Goal: Task Accomplishment & Management: Manage account settings

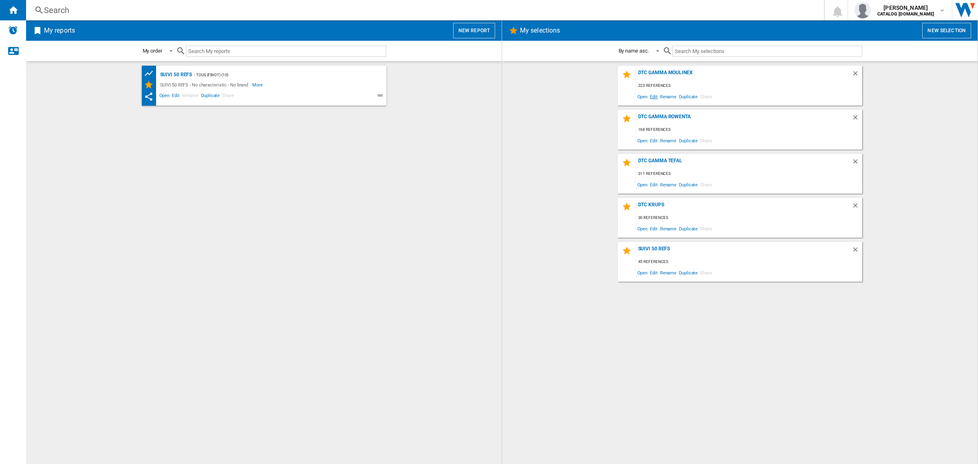
click at [653, 94] on span "Edit" at bounding box center [654, 96] width 10 height 11
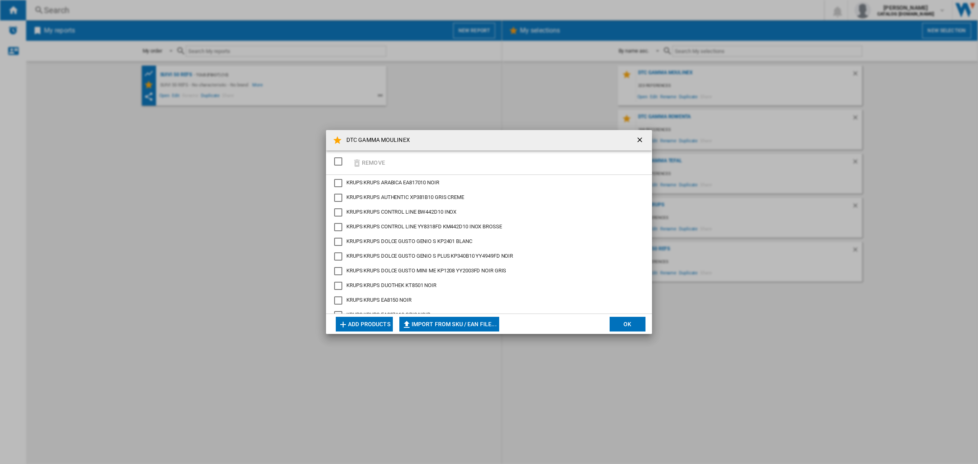
click at [372, 318] on button "Add products" at bounding box center [364, 324] width 57 height 15
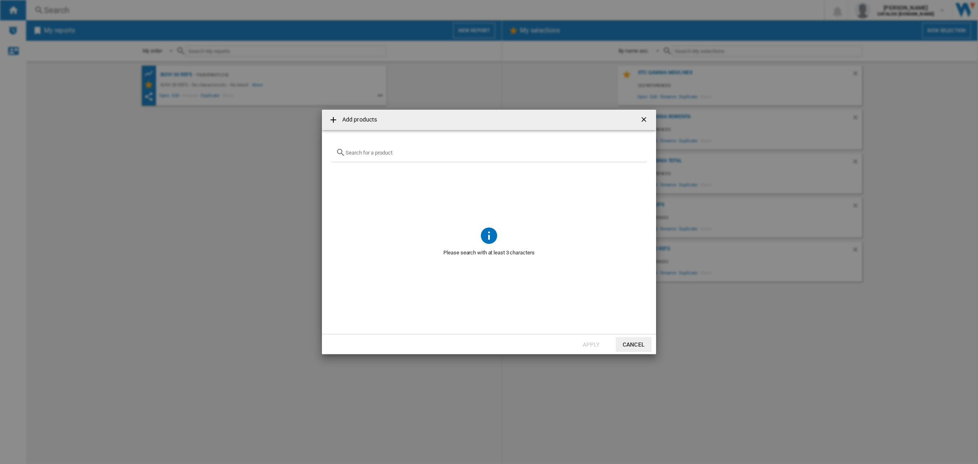
click at [386, 158] on div at bounding box center [489, 152] width 315 height 19
click at [388, 153] on input "text" at bounding box center [494, 153] width 297 height 6
paste input "BY355AE0"
type input "BY355AE0"
click at [633, 346] on button "Cancel" at bounding box center [634, 344] width 36 height 15
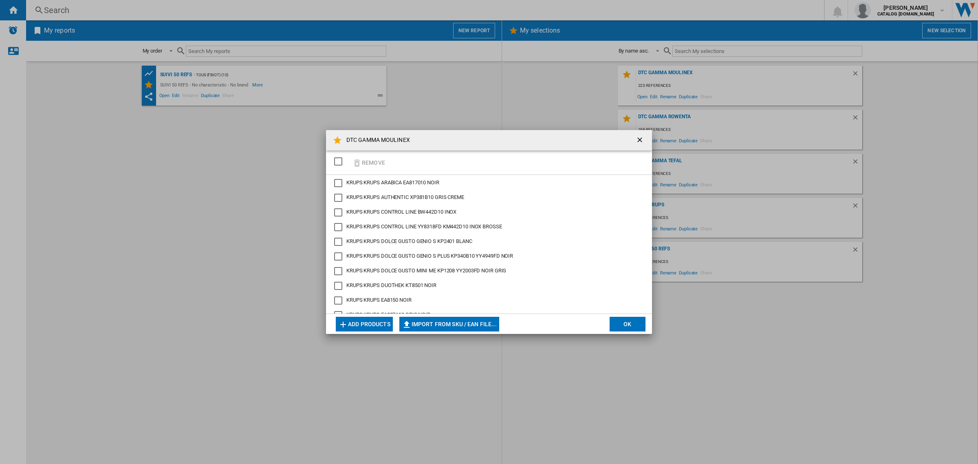
scroll to position [730, 0]
click at [340, 243] on div "MOULINEX BY355AE0 CREME" at bounding box center [338, 245] width 8 height 8
click at [362, 159] on button "Remove" at bounding box center [369, 162] width 38 height 19
click at [374, 319] on button "Add products" at bounding box center [364, 324] width 57 height 15
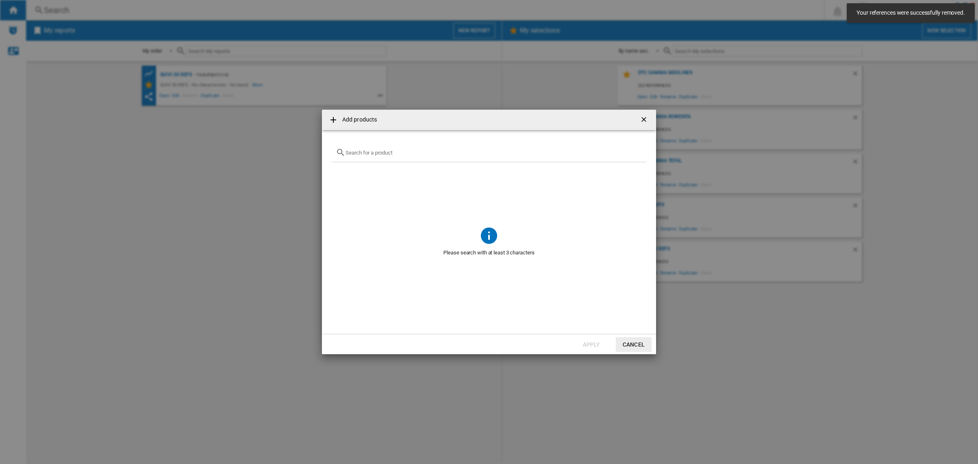
click at [396, 157] on div "{{getI18NText('SELECTIONS.EDITION_POPUP.OPEN_PRODUCTS_POPUP')}} {{::getI18NText…" at bounding box center [489, 152] width 315 height 19
click at [393, 151] on input "{{getI18NText('SELECTIONS.EDITION_POPUP.OPEN_PRODUCTS_POPUP')}} {{::getI18NText…" at bounding box center [494, 153] width 297 height 6
paste input "BY355AE0"
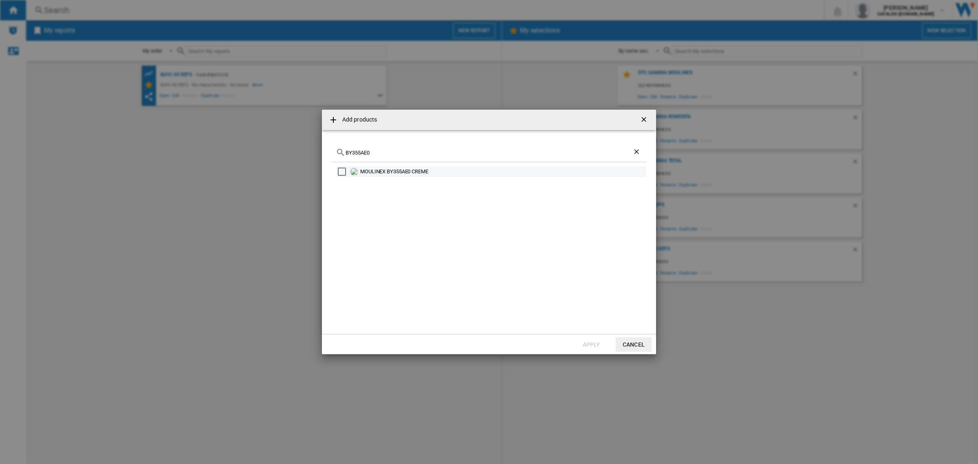
type input "BY355AE0"
click at [399, 169] on div "MOULINEX BY355AE0 CREME" at bounding box center [502, 172] width 285 height 8
click at [581, 341] on button "Apply" at bounding box center [592, 344] width 36 height 15
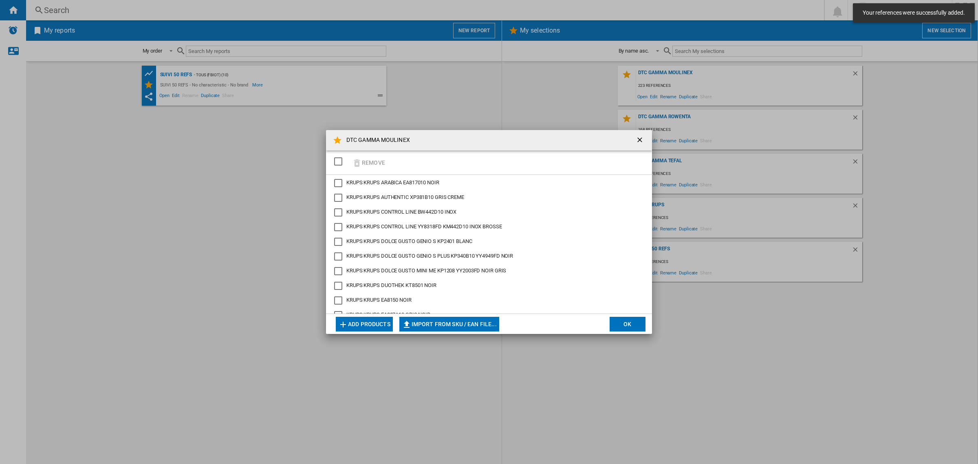
click at [620, 322] on button "OK" at bounding box center [628, 324] width 36 height 15
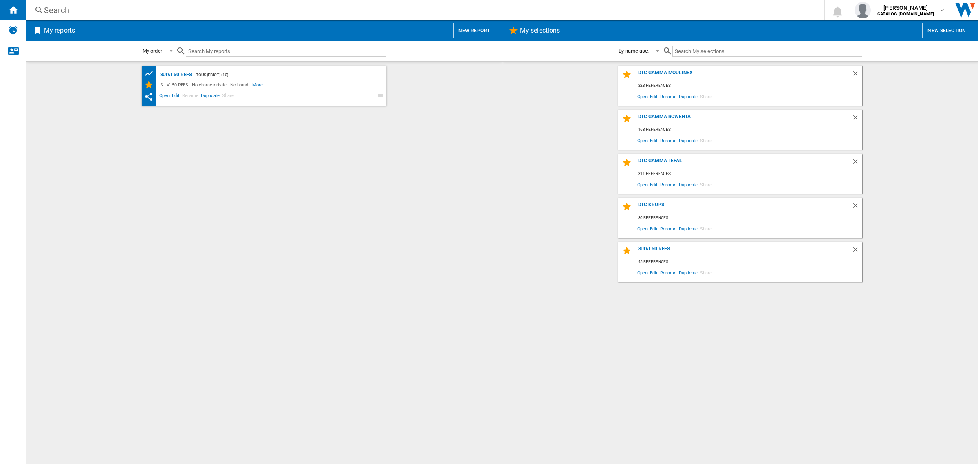
click at [654, 97] on span "Edit" at bounding box center [654, 96] width 10 height 11
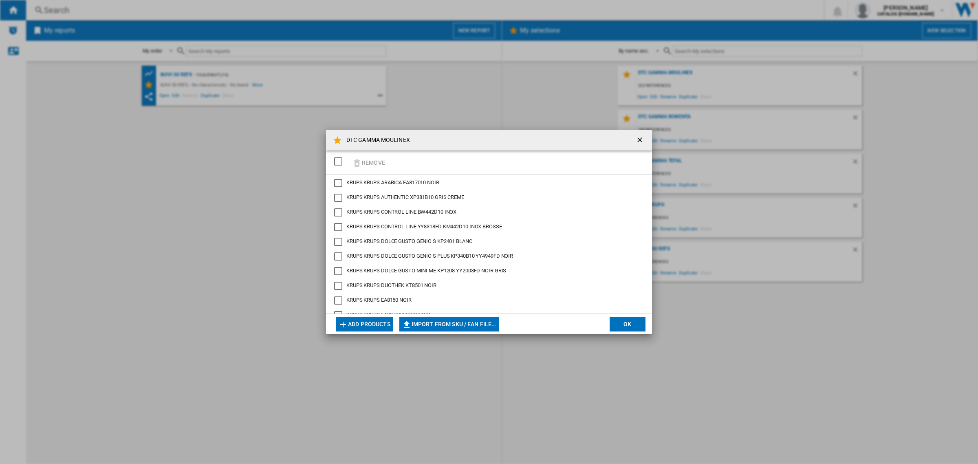
click at [380, 321] on button "Add products" at bounding box center [364, 324] width 57 height 15
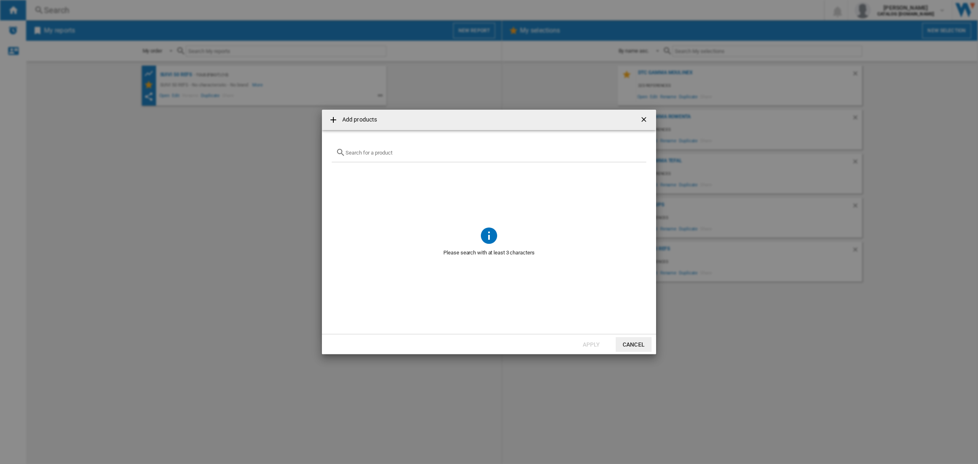
click at [395, 148] on div "{{getI18NText('SELECTIONS.EDITION_POPUP.OPEN_PRODUCTS_POPUP')}} {{::getI18NText…" at bounding box center [489, 152] width 315 height 19
click at [395, 152] on input "{{getI18NText('SELECTIONS.EDITION_POPUP.OPEN_PRODUCTS_POPUP')}} {{::getI18NText…" at bounding box center [494, 153] width 297 height 6
paste input "CE851HF0"
type input "CE851HF0"
drag, startPoint x: 461, startPoint y: 172, endPoint x: 362, endPoint y: 172, distance: 99.5
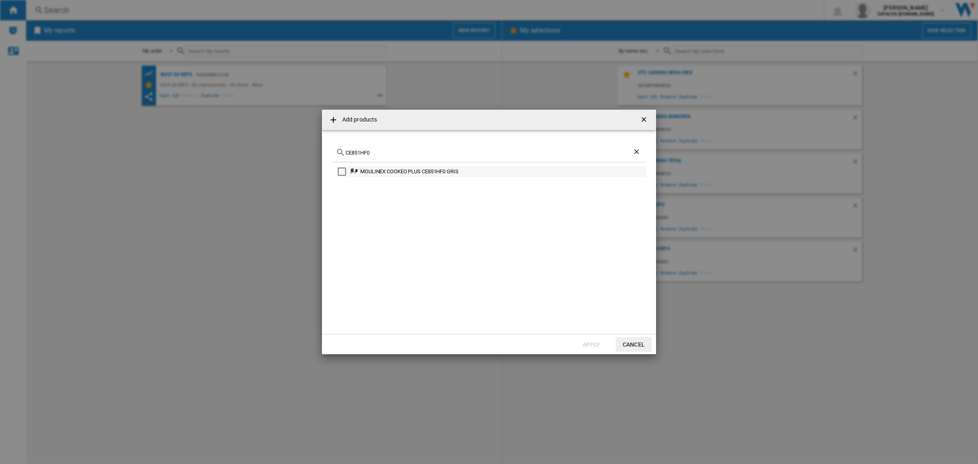
click at [362, 172] on div "MOULINEX COOKEO PLUS CE851HF0 GRIS" at bounding box center [502, 172] width 285 height 8
copy div "MOULINEX COOKEO PLUS CE851HF0 GRIS"
click at [463, 194] on div "MOULINEX COOKEO PLUS CE851HF0 GRIS" at bounding box center [489, 243] width 315 height 162
drag, startPoint x: 470, startPoint y: 170, endPoint x: 361, endPoint y: 174, distance: 108.5
click at [361, 174] on div "MOULINEX COOKEO PLUS CE851HF0 GRIS" at bounding box center [502, 172] width 285 height 8
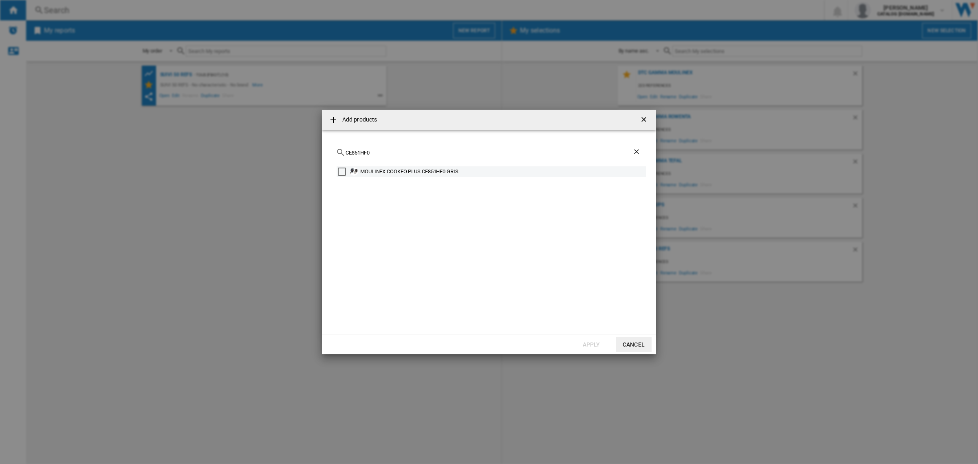
copy div "MOULINEX COOKEO PLUS CE851HF0 GRIS"
click at [338, 170] on div "Select" at bounding box center [342, 172] width 8 height 8
click at [594, 344] on button "Apply" at bounding box center [592, 344] width 36 height 15
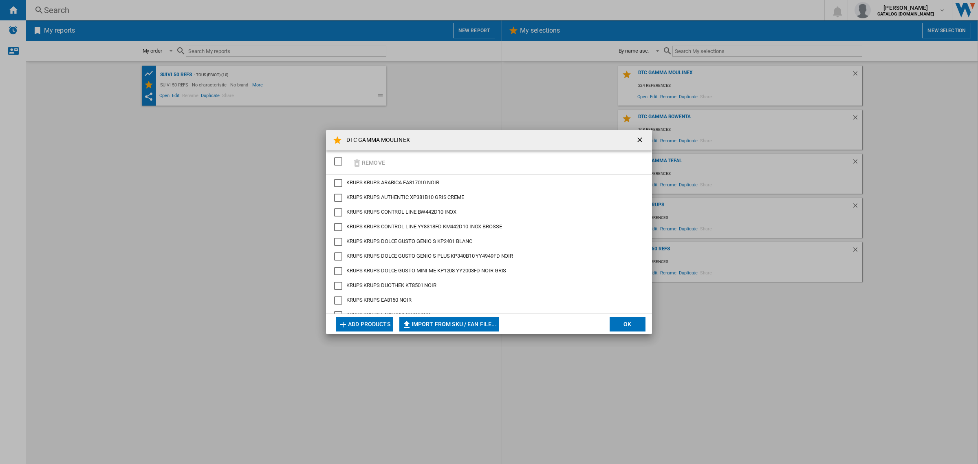
click at [362, 321] on button "Add products" at bounding box center [364, 324] width 57 height 15
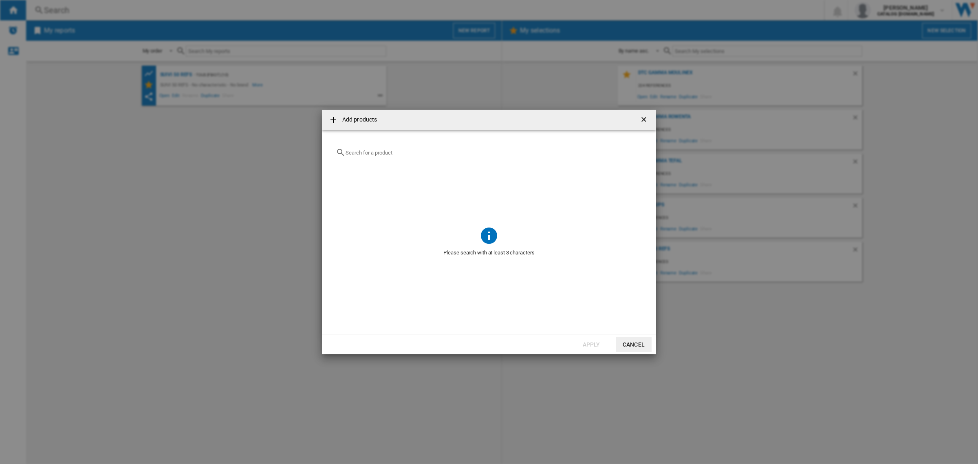
click at [396, 148] on div "{{getI18NText('SELECTIONS.EDITION_POPUP.OPEN_PRODUCTS_POPUP')}} {{::getI18NText…" at bounding box center [489, 152] width 315 height 19
click at [397, 152] on input "{{getI18NText('SELECTIONS.EDITION_POPUP.OPEN_PRODUCTS_POPUP')}} {{::getI18NText…" at bounding box center [494, 153] width 297 height 6
paste input "CE9721F0"
type input "CE9721F0"
click at [640, 153] on ng-md-icon "Clear search" at bounding box center [638, 153] width 10 height 10
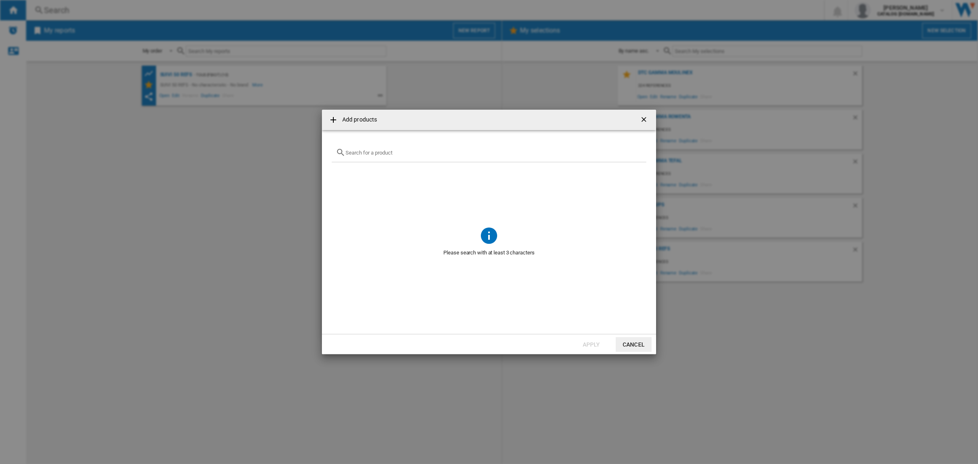
click at [638, 344] on button "Cancel" at bounding box center [634, 344] width 36 height 15
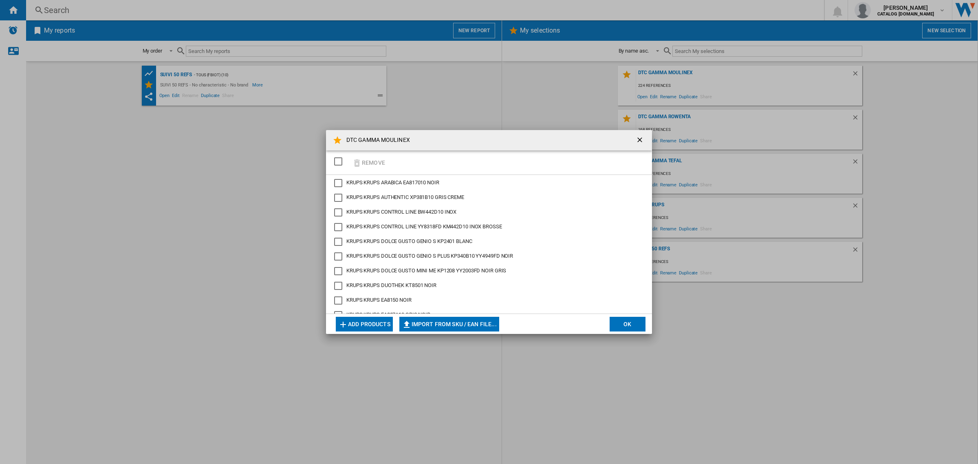
click at [484, 161] on div "Remove" at bounding box center [489, 162] width 326 height 24
click at [362, 320] on button "Add products" at bounding box center [364, 324] width 57 height 15
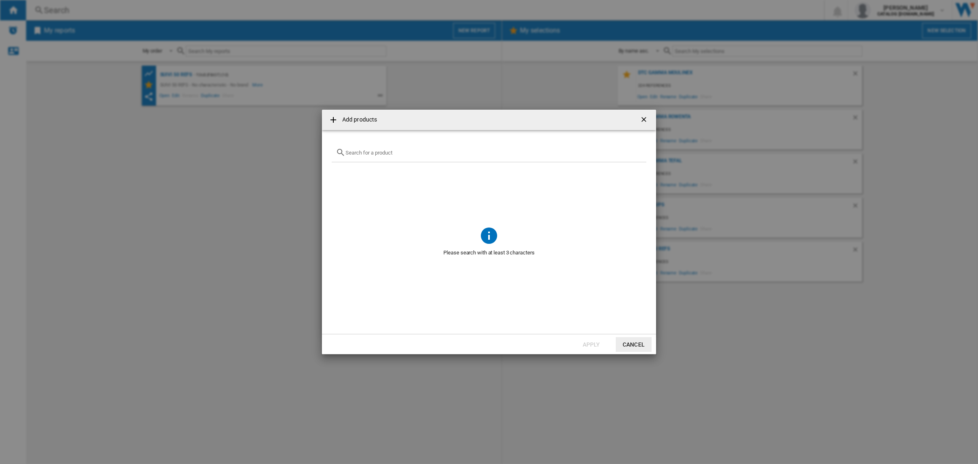
click at [405, 154] on input "{{getI18NText('SELECTIONS.EDITION_POPUP.OPEN_PRODUCTS_POPUP')}} {{::getI18NText…" at bounding box center [494, 153] width 297 height 6
paste input "CE97GUF0"
click at [378, 160] on div "CE97GUF0" at bounding box center [489, 152] width 315 height 19
click at [380, 154] on input "CE97GUF0" at bounding box center [489, 153] width 287 height 6
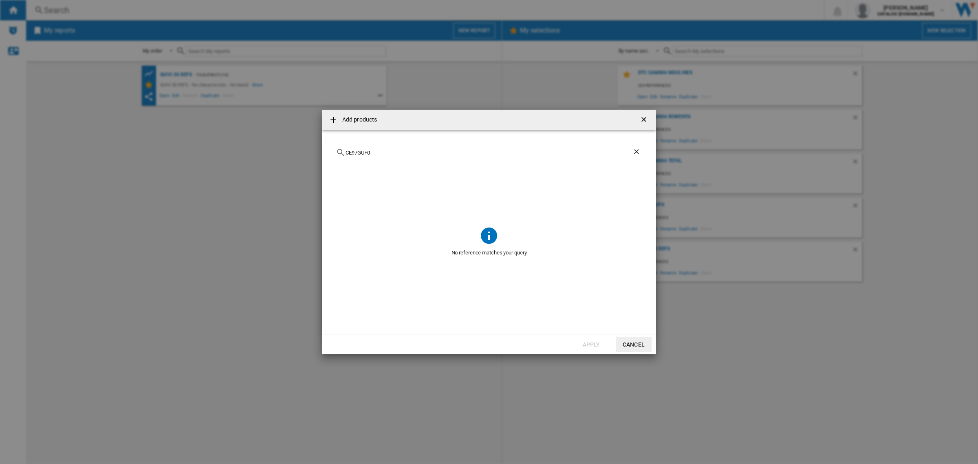
click at [380, 154] on input "CE97GUF0" at bounding box center [489, 153] width 287 height 6
paste input "828"
type input "CE9828F0"
drag, startPoint x: 435, startPoint y: 172, endPoint x: 362, endPoint y: 170, distance: 73.4
click at [362, 170] on div "MOULINEX CE9828F0 NOIR" at bounding box center [502, 172] width 285 height 8
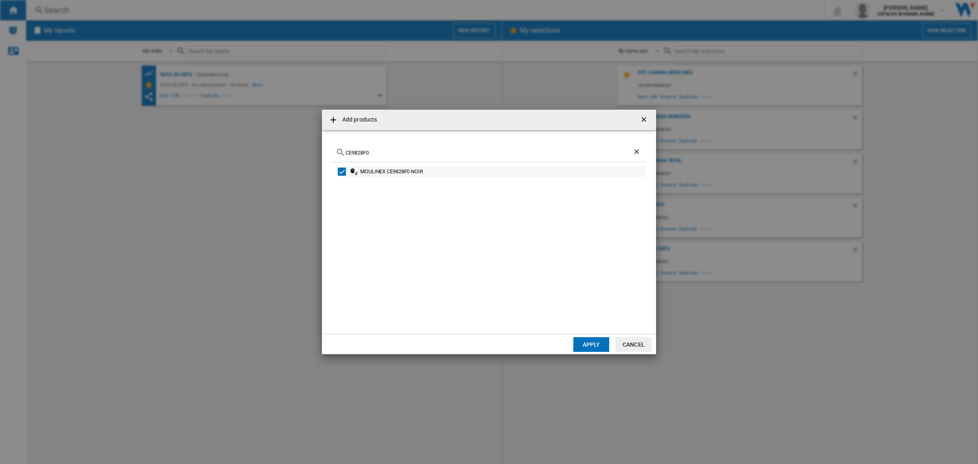
copy div "MOULINEX CE9828F0 NOIR"
click at [597, 348] on button "Apply" at bounding box center [592, 344] width 36 height 15
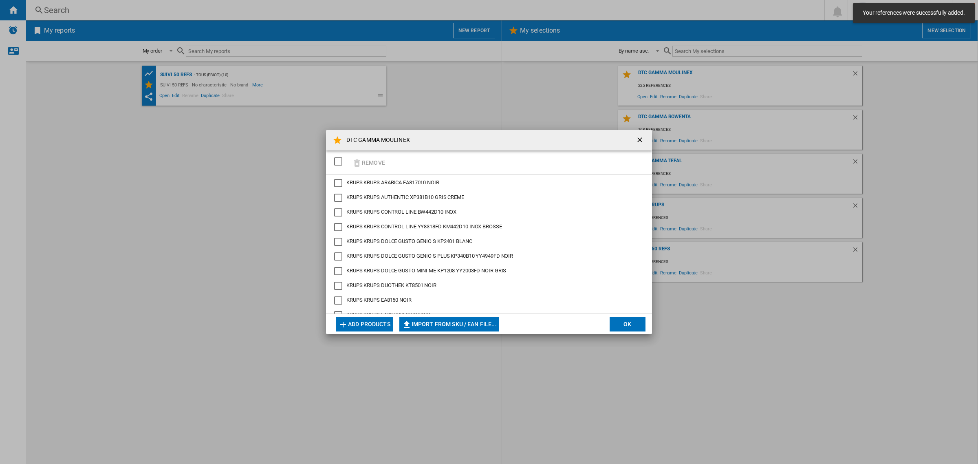
click at [373, 323] on button "Add products" at bounding box center [364, 324] width 57 height 15
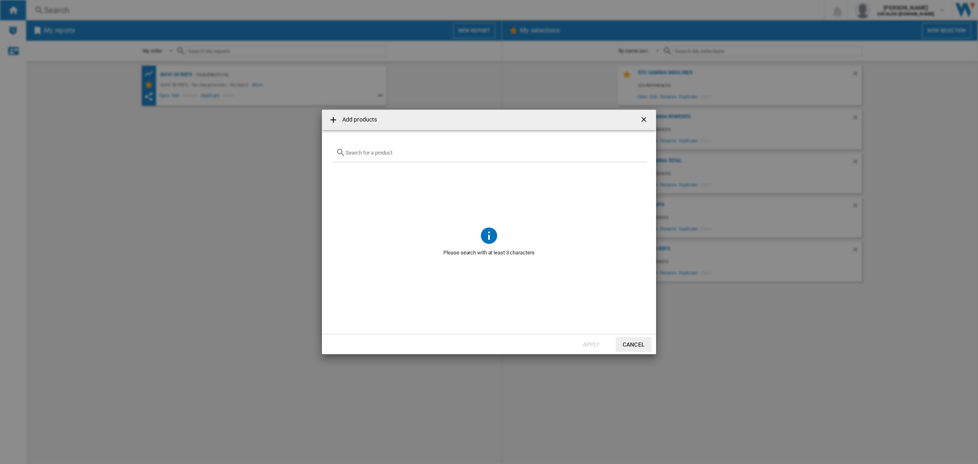
click at [441, 159] on div "{{getI18NText('SELECTIONS.EDITION_POPUP.OPEN_PRODUCTS_POPUP')}} {{::getI18NText…" at bounding box center [489, 152] width 315 height 19
click at [441, 152] on input "{{getI18NText('SELECTIONS.EDITION_POPUP.OPEN_PRODUCTS_POPUP')}} {{::getI18NText…" at bounding box center [494, 153] width 297 height 6
paste input "EZ846HF0"
click at [367, 156] on div "EZ846HF0" at bounding box center [489, 152] width 315 height 19
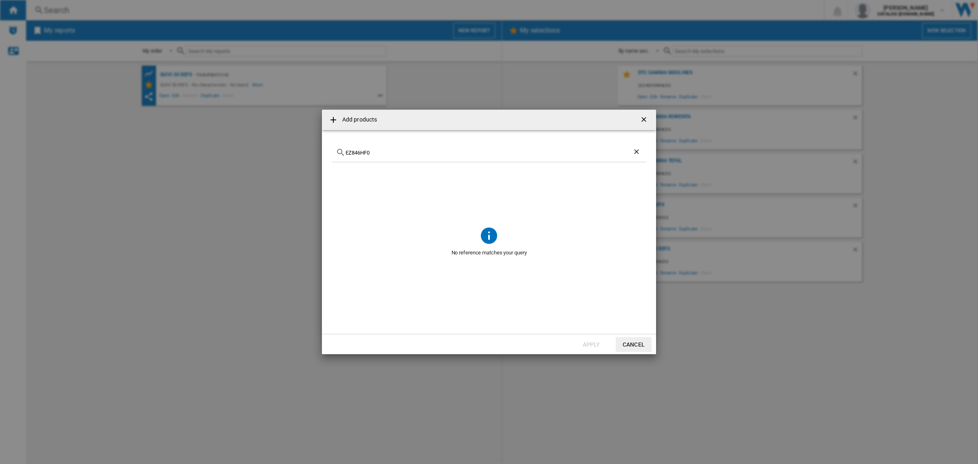
click at [367, 154] on input "EZ846HF0" at bounding box center [489, 153] width 287 height 6
paste input "76D"
type input "EZ876DF0"
drag, startPoint x: 464, startPoint y: 172, endPoint x: 360, endPoint y: 173, distance: 104.0
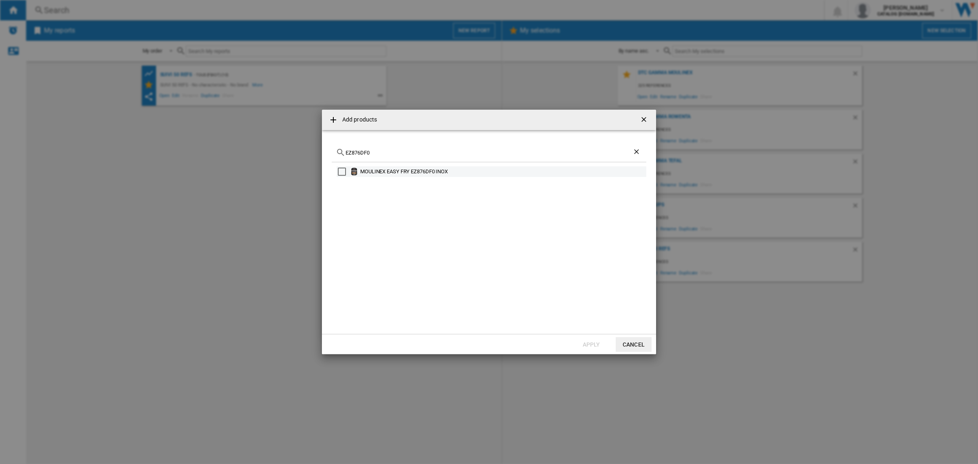
click at [360, 173] on div "MOULINEX EASY FRY EZ876DF0 INOX" at bounding box center [502, 172] width 285 height 8
copy div "MOULINEX EASY FRY EZ876DF0 INOX"
click at [596, 343] on button "Apply" at bounding box center [592, 344] width 36 height 15
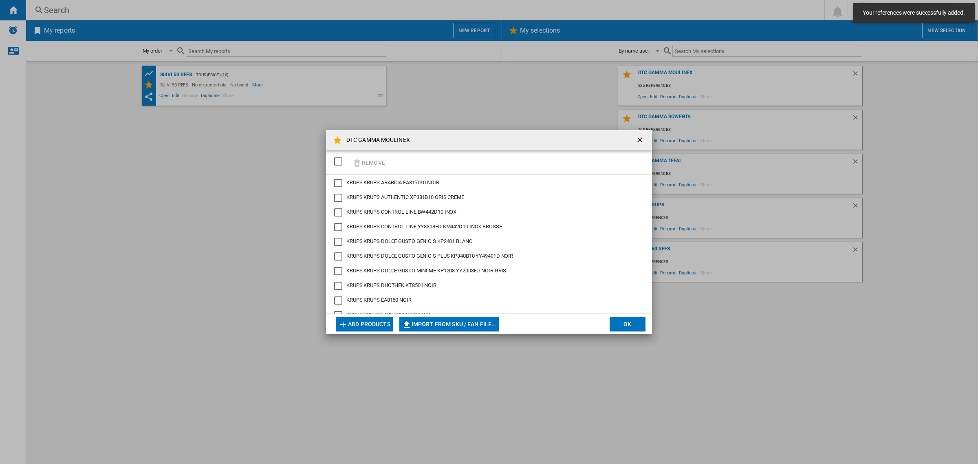
click at [373, 325] on button "Add products" at bounding box center [364, 324] width 57 height 15
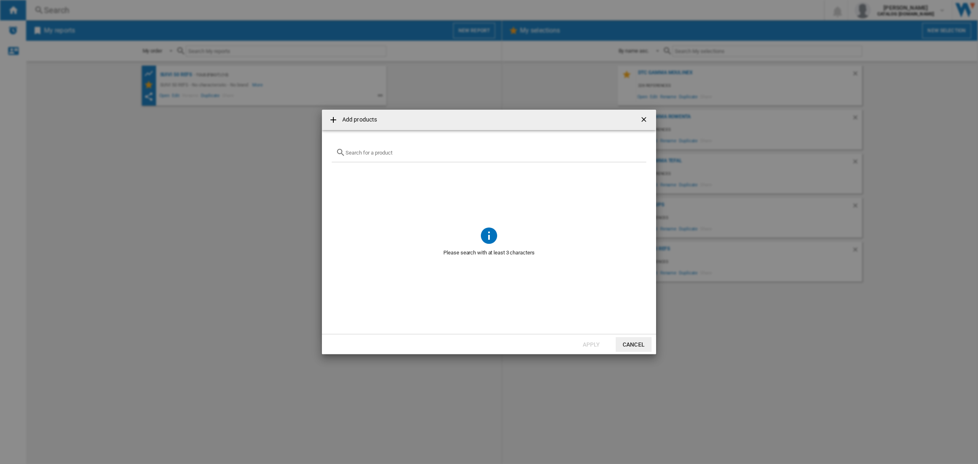
click at [362, 152] on input "{{getI18NText('SELECTIONS.EDITION_POPUP.OPEN_PRODUCTS_POPUP')}} {{::getI18NText…" at bounding box center [494, 153] width 297 height 6
paste input "EZ832HF0"
click at [350, 150] on input "EZ832HF0" at bounding box center [489, 153] width 287 height 6
paste input "MJ602A"
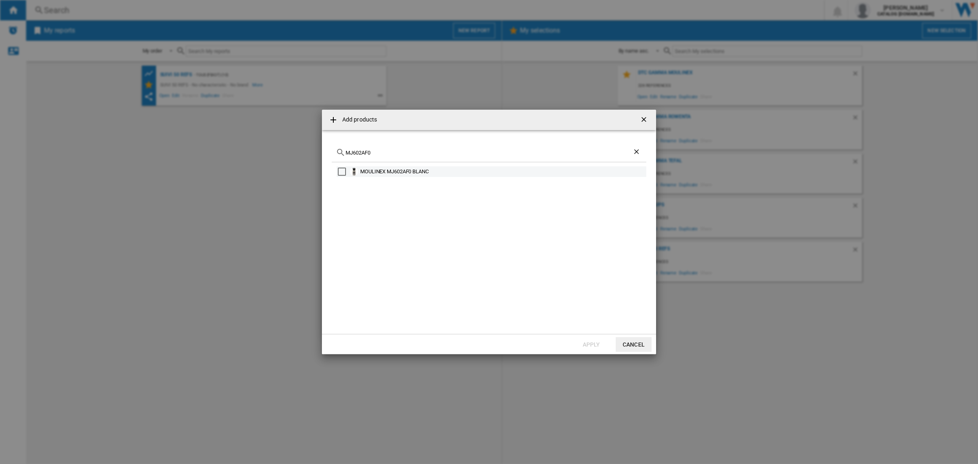
type input "MJ602AF0"
drag, startPoint x: 437, startPoint y: 172, endPoint x: 362, endPoint y: 174, distance: 75.8
click at [362, 174] on div "MOULINEX MJ602AF0 BLANC" at bounding box center [502, 172] width 285 height 8
copy div "MOULINEX MJ602AF0 BLANC"
click at [587, 340] on button "Apply" at bounding box center [592, 344] width 36 height 15
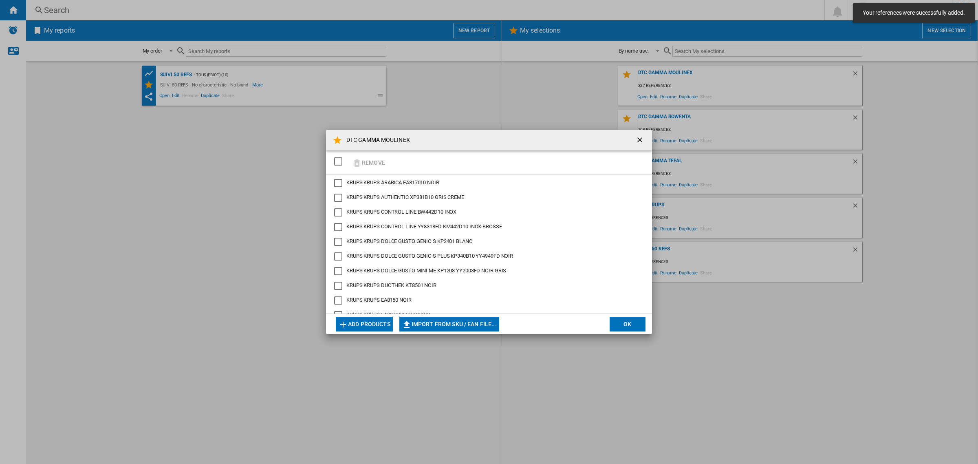
click at [372, 320] on button "Add products" at bounding box center [364, 324] width 57 height 15
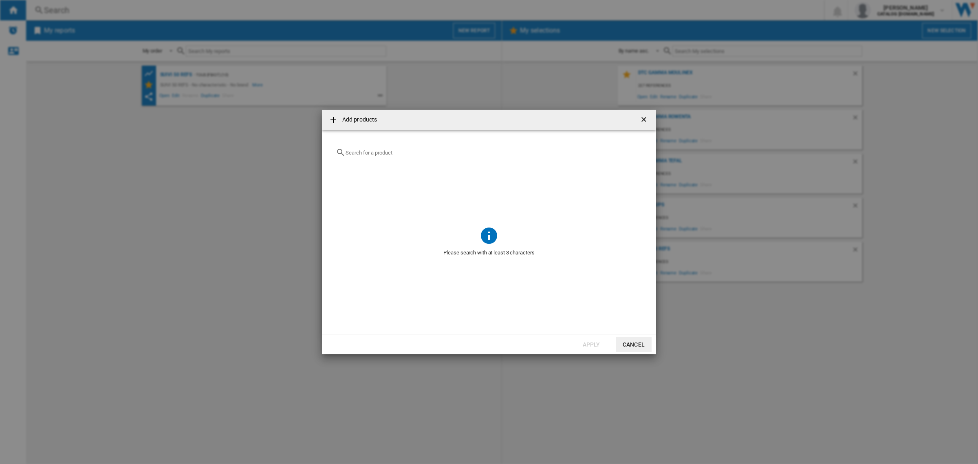
click at [404, 150] on input "{{getI18NText('SELECTIONS.EDITION_POPUP.OPEN_PRODUCTS_POPUP')}} {{::getI18NText…" at bounding box center [494, 153] width 297 height 6
paste input "LM19H4F0"
click at [374, 150] on input "LM19H4F0" at bounding box center [489, 153] width 287 height 6
paste input "XF38E11"
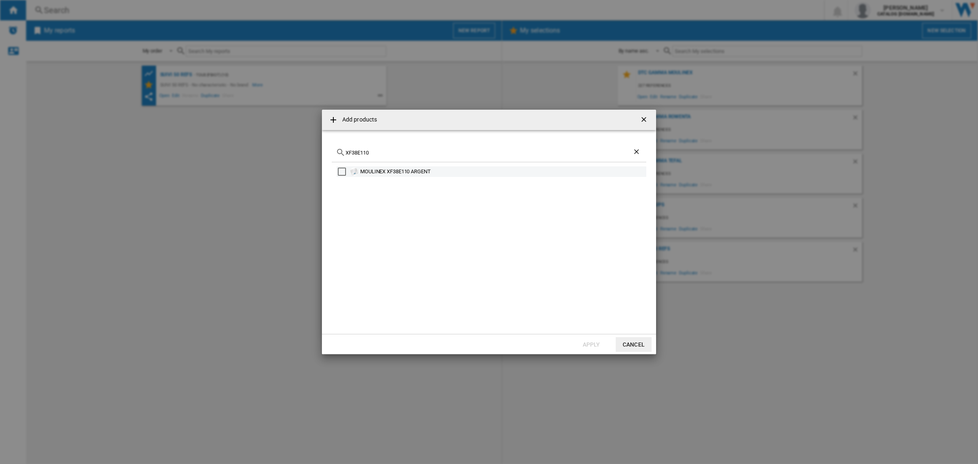
type input "XF38E110"
drag, startPoint x: 412, startPoint y: 172, endPoint x: 360, endPoint y: 170, distance: 52.2
click at [360, 170] on div "MOULINEX XF38E110 ARGENT" at bounding box center [502, 172] width 285 height 8
copy div "MOULINEX XF38E110 ARGENT"
click at [342, 172] on div "Select" at bounding box center [342, 172] width 8 height 8
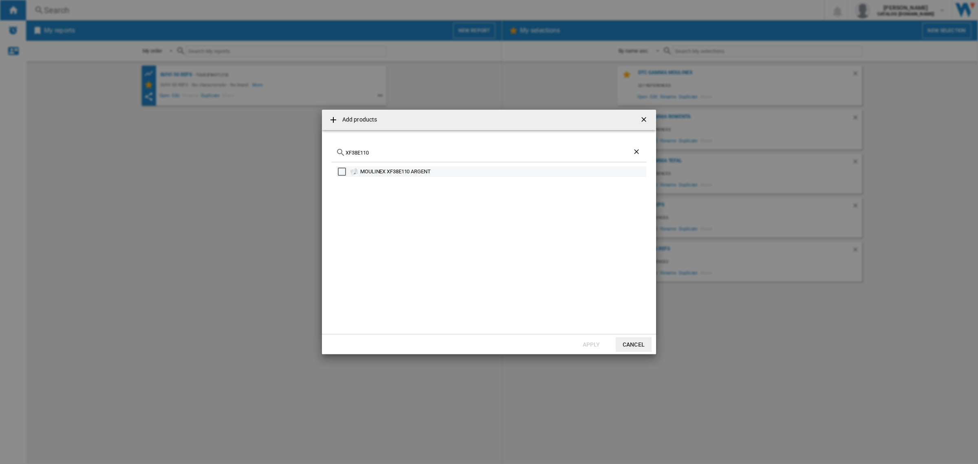
click at [342, 172] on div "Select" at bounding box center [342, 172] width 8 height 8
click at [588, 345] on button "Apply" at bounding box center [592, 344] width 36 height 15
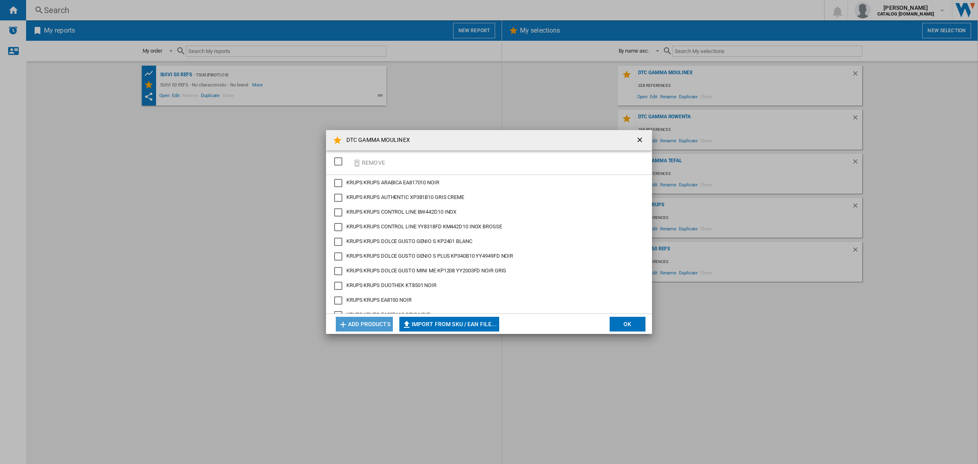
click at [367, 320] on button "Add products" at bounding box center [364, 324] width 57 height 15
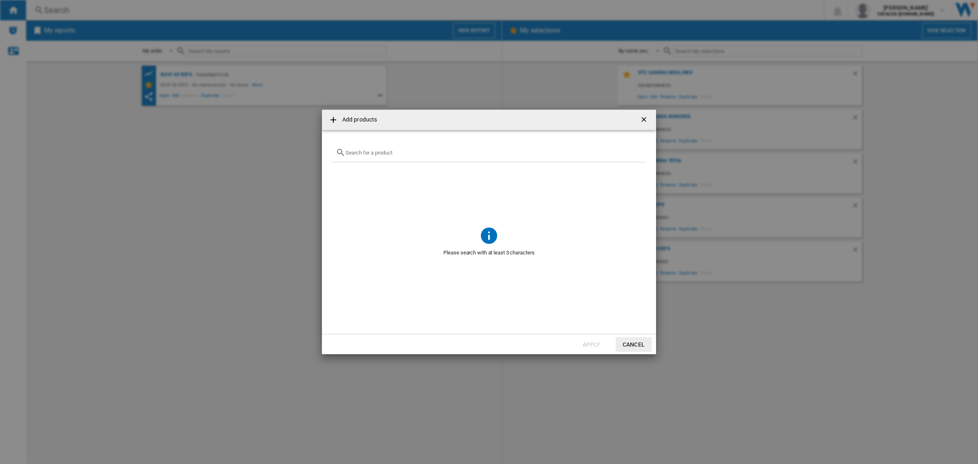
click at [404, 155] on input "{{getI18NText('SELECTIONS.EDITION_POPUP.OPEN_PRODUCTS_POPUP')}} {{::getI18NText…" at bounding box center [494, 153] width 297 height 6
paste input "LM5629F0"
type input "LM5629F0"
drag, startPoint x: 446, startPoint y: 173, endPoint x: 362, endPoint y: 173, distance: 84.0
click at [362, 173] on div "MOULINEX LM5629F0 [PERSON_NAME]" at bounding box center [502, 172] width 285 height 8
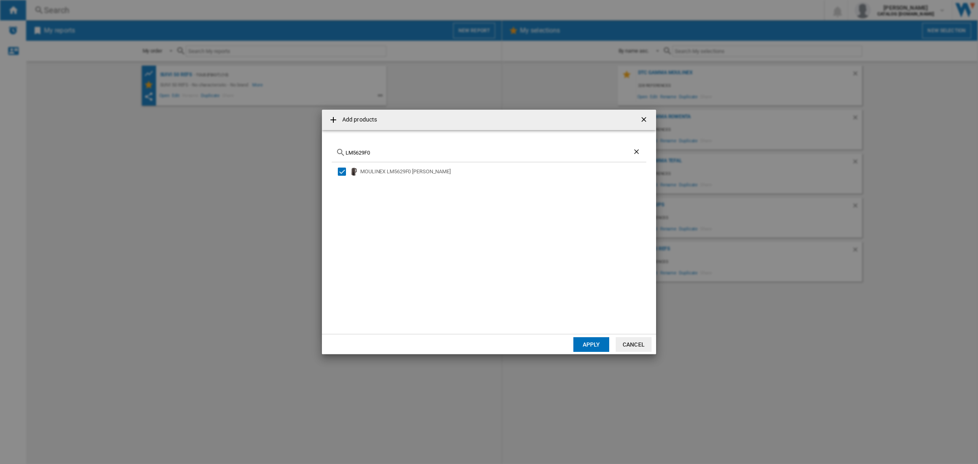
copy div "MOULINEX LM5629F0 [PERSON_NAME]"
click at [587, 343] on button "Apply" at bounding box center [592, 344] width 36 height 15
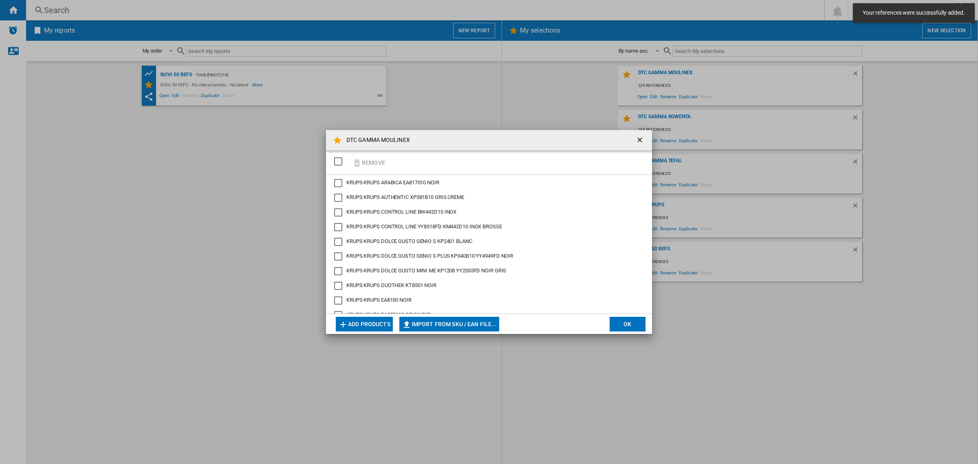
click at [377, 326] on button "Add products" at bounding box center [364, 324] width 57 height 15
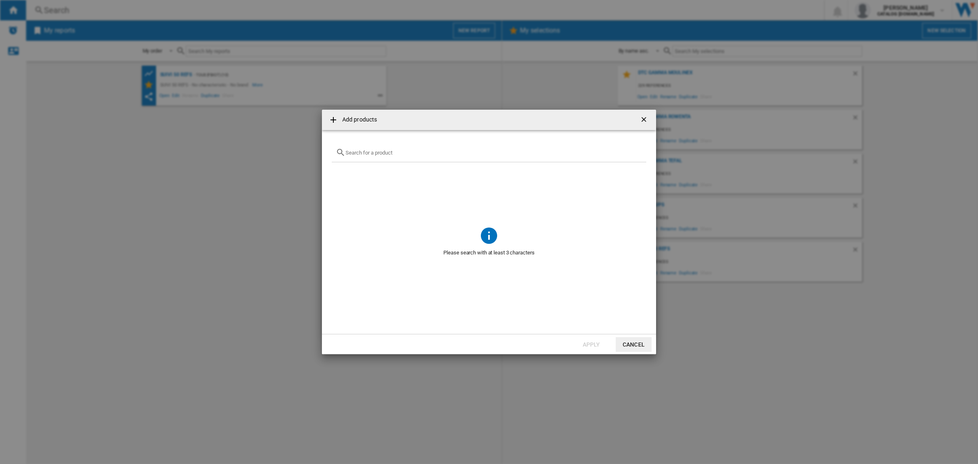
click at [368, 154] on input "{{getI18NText('SELECTIONS.EDITION_POPUP.OPEN_PRODUCTS_POPUP')}} {{::getI18NText…" at bounding box center [494, 153] width 297 height 6
paste input "BW871DF0"
click at [388, 154] on input "BW871DF0" at bounding box center [489, 153] width 287 height 6
paste input "EA898DF1"
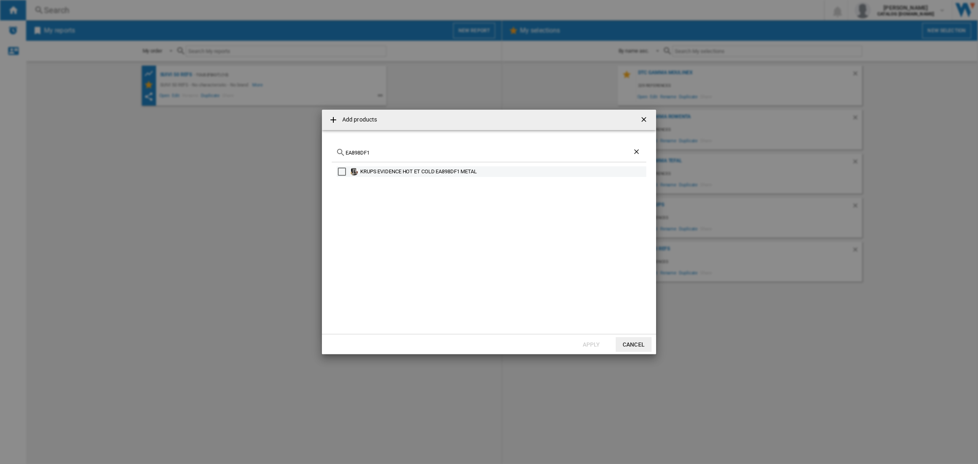
type input "EA898DF1"
drag, startPoint x: 388, startPoint y: 169, endPoint x: 359, endPoint y: 171, distance: 29.0
click at [359, 171] on div "KRUPS EVIDENCE HOT ET COLD EA898DF1 METAL" at bounding box center [492, 171] width 310 height 11
copy div "KRUPS EVIDENCE HOT ET COLD EA898DF1 METAL"
click at [343, 172] on div "Select" at bounding box center [342, 172] width 8 height 8
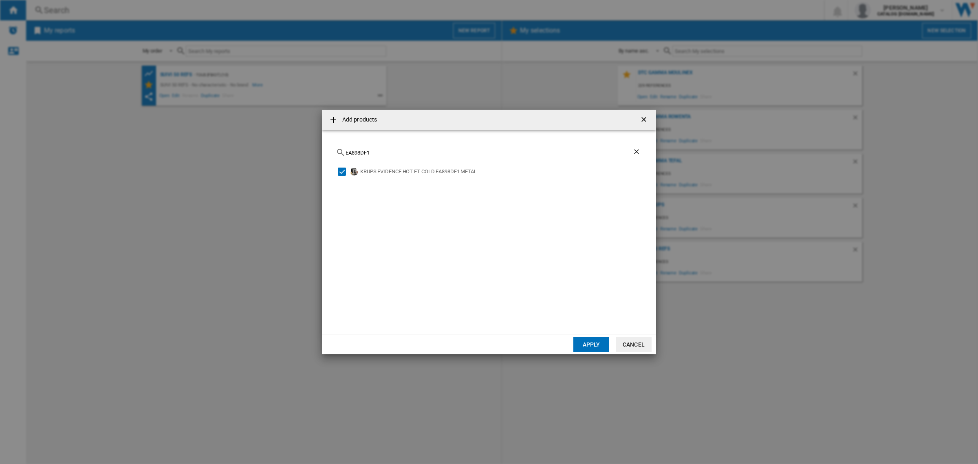
click at [584, 342] on button "Apply" at bounding box center [592, 344] width 36 height 15
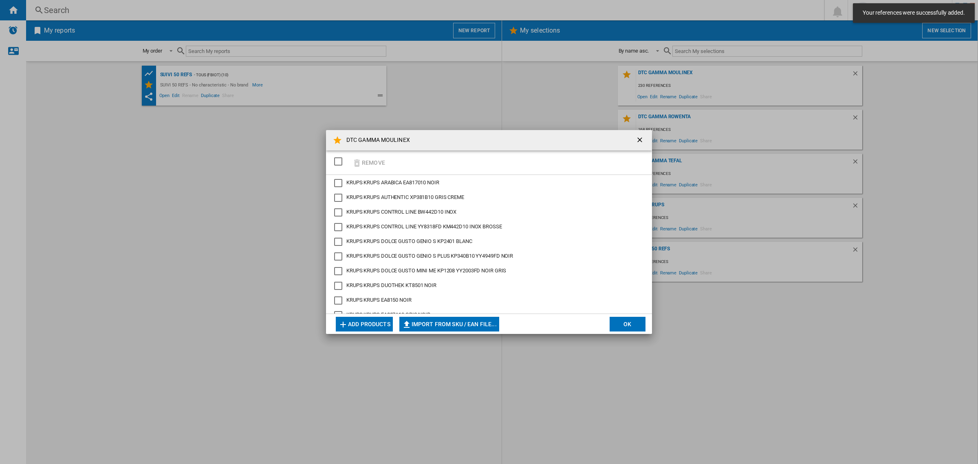
click at [637, 321] on button "OK" at bounding box center [628, 324] width 36 height 15
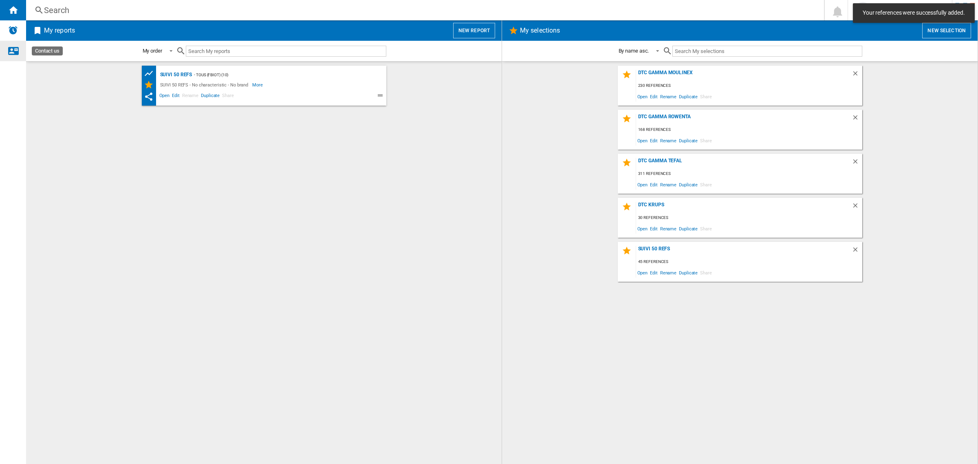
click at [18, 51] on div "Contact us" at bounding box center [13, 51] width 26 height 20
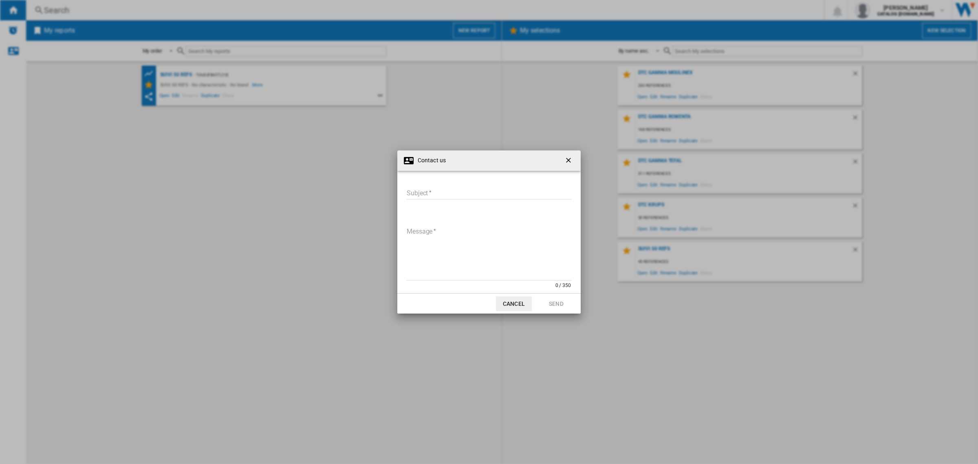
click at [435, 190] on input "Subject" at bounding box center [489, 193] width 166 height 12
drag, startPoint x: 435, startPoint y: 190, endPoint x: 406, endPoint y: 194, distance: 30.0
click at [405, 193] on md-dialog-content "Subject *** Message 0 / 350 Message required" at bounding box center [488, 232] width 183 height 122
type input "**********"
click at [448, 211] on div "**********" at bounding box center [489, 238] width 167 height 119
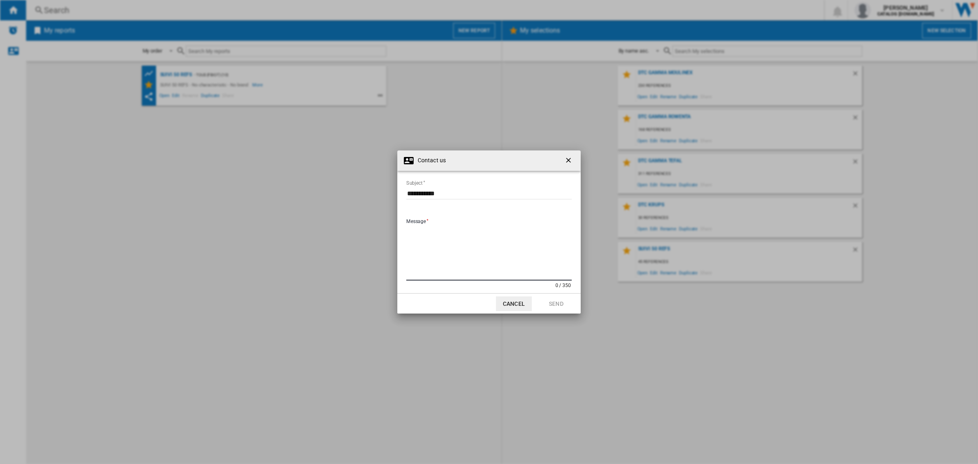
click at [447, 225] on textarea "Message" at bounding box center [489, 252] width 166 height 55
click at [512, 238] on textarea "**********" at bounding box center [489, 252] width 166 height 55
paste textarea "* ******** ******** ******** ********* ********"
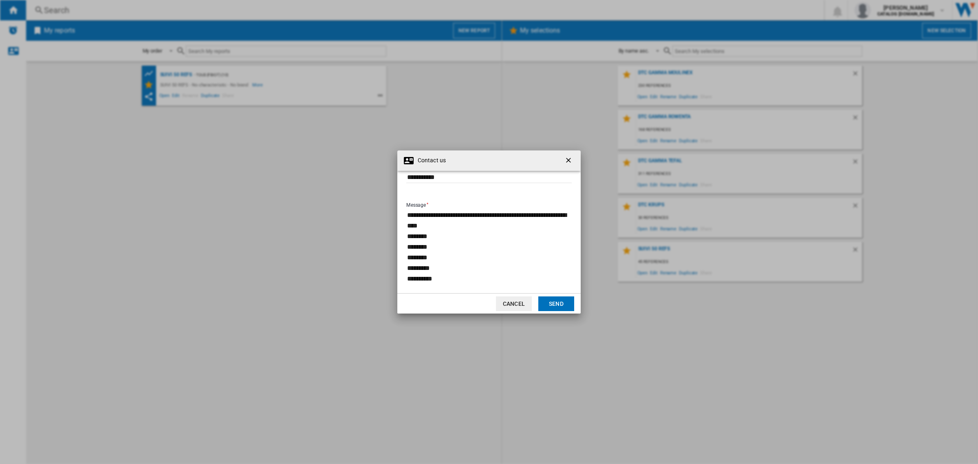
scroll to position [27, 0]
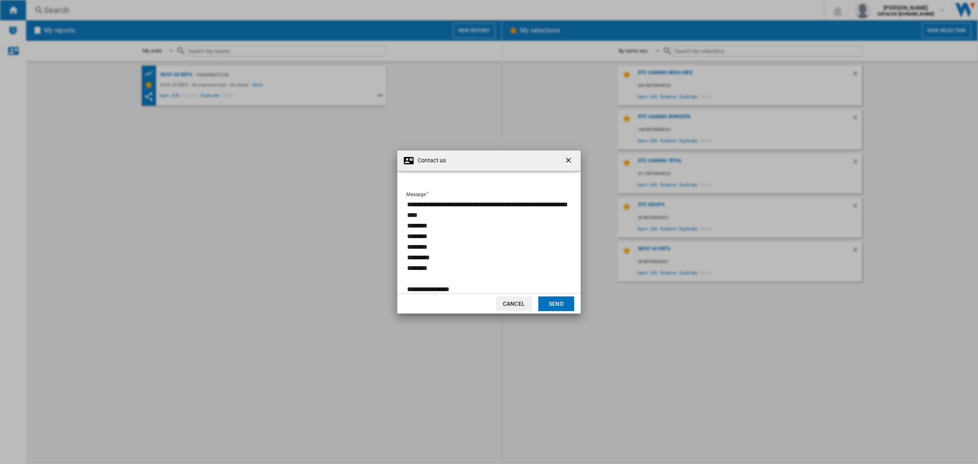
click at [480, 215] on textarea "**********" at bounding box center [489, 247] width 166 height 96
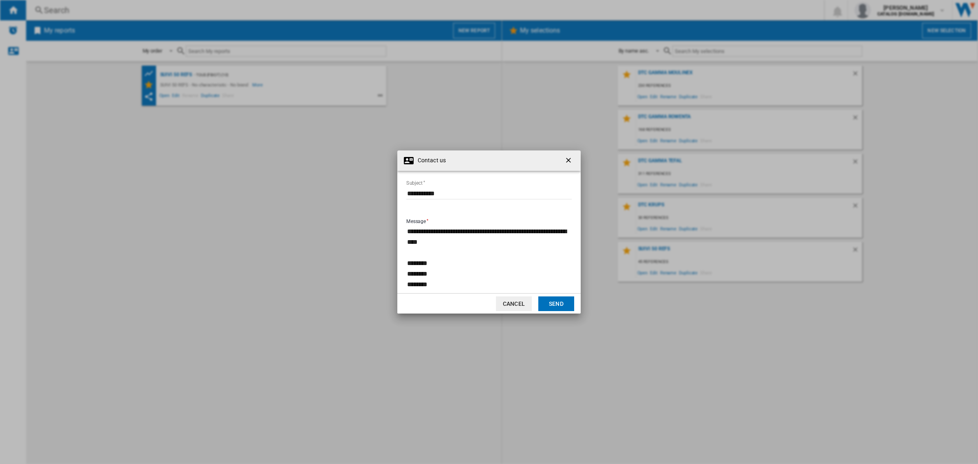
click at [447, 282] on textarea "**********" at bounding box center [489, 278] width 166 height 107
drag, startPoint x: 422, startPoint y: 264, endPoint x: 439, endPoint y: 303, distance: 42.3
click at [439, 303] on div "**********" at bounding box center [488, 231] width 183 height 163
click at [465, 276] on textarea "**********" at bounding box center [489, 278] width 166 height 107
drag, startPoint x: 555, startPoint y: 230, endPoint x: 558, endPoint y: 256, distance: 26.7
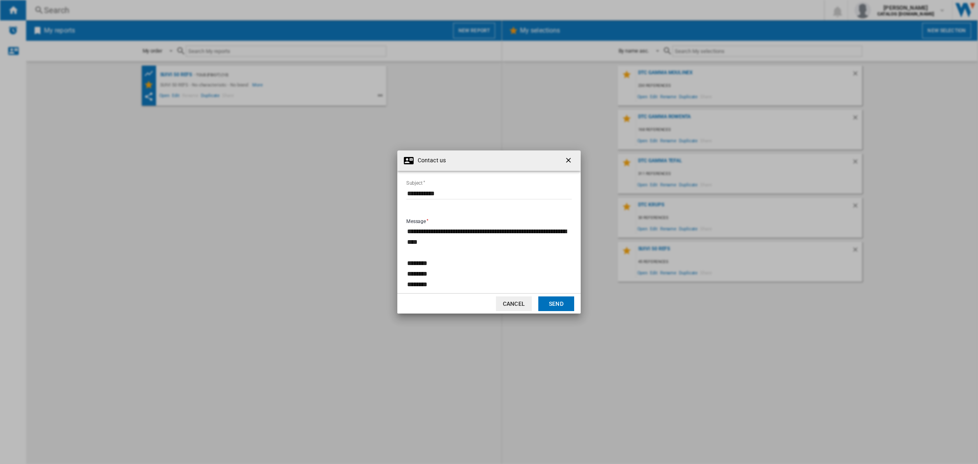
click at [555, 230] on textarea "**********" at bounding box center [489, 278] width 166 height 107
click at [426, 239] on textarea "**********" at bounding box center [489, 278] width 166 height 107
click at [520, 229] on textarea "**********" at bounding box center [489, 278] width 166 height 107
type textarea "**********"
click at [563, 308] on button "Send" at bounding box center [556, 303] width 36 height 15
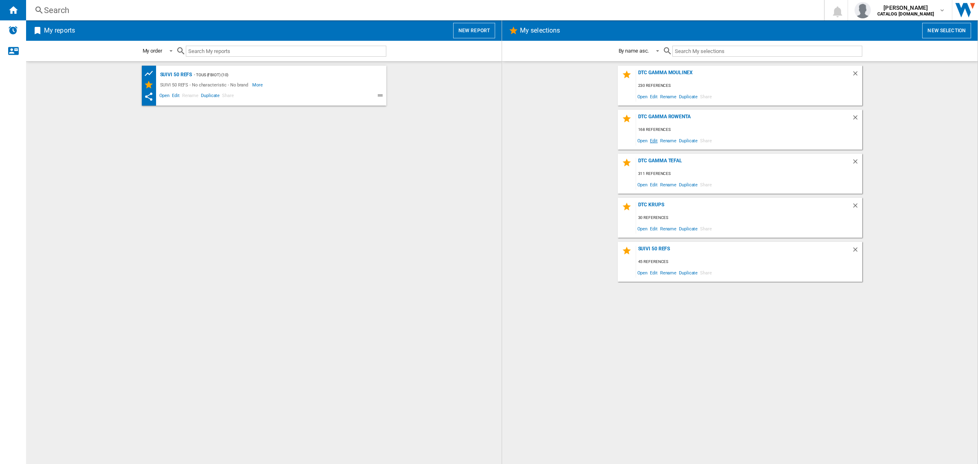
click at [657, 141] on span "Edit" at bounding box center [654, 140] width 10 height 11
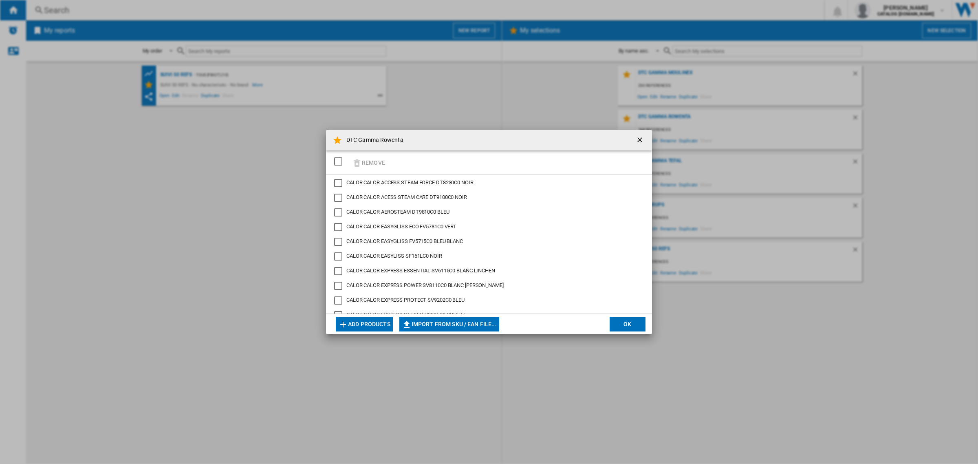
click at [375, 322] on button "Add products" at bounding box center [364, 324] width 57 height 15
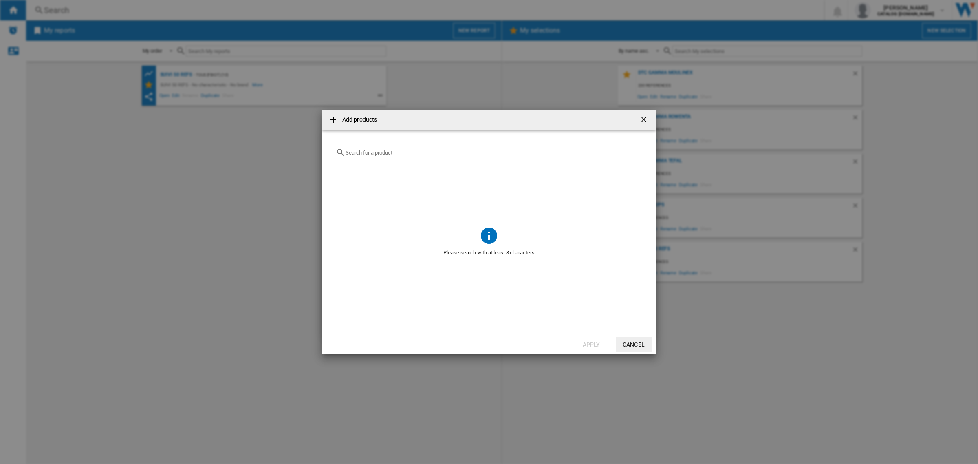
click at [388, 141] on md-dialog-content "Please search with at least 3 characters" at bounding box center [489, 232] width 334 height 204
click at [392, 157] on div "{{getI18NText('SELECTIONS.EDITION_POPUP.OPEN_PRODUCTS_POPUP')}} {{::getI18NText…" at bounding box center [489, 152] width 315 height 19
click at [388, 153] on input "{{getI18NText('SELECTIONS.EDITION_POPUP.OPEN_PRODUCTS_POPUP')}} {{::getI18NText…" at bounding box center [494, 153] width 297 height 6
paste input "UB9920E0"
type input "UB9920E0"
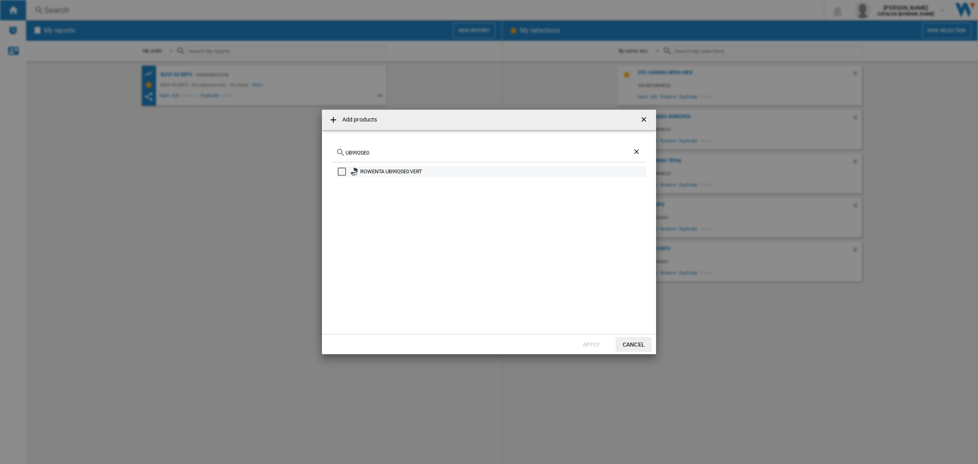
drag, startPoint x: 426, startPoint y: 170, endPoint x: 359, endPoint y: 172, distance: 67.3
click at [359, 172] on div "ROWENTA UB9920E0 VERT" at bounding box center [492, 171] width 310 height 11
copy div "ROWENTA UB9920E0 VERT"
click at [455, 214] on div "ROWENTA UB9920E0 VERT" at bounding box center [489, 243] width 315 height 162
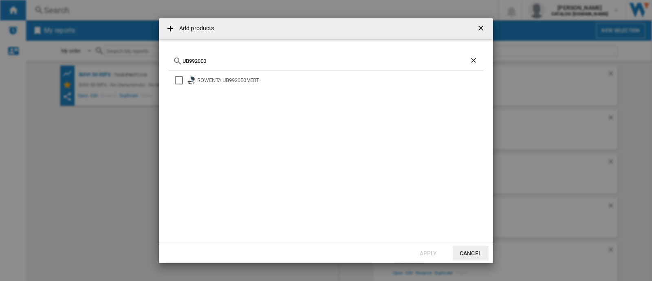
click at [474, 60] on ng-md-icon "Clear search" at bounding box center [475, 61] width 10 height 10
click at [299, 58] on input "{{getI18NText('SELECTIONS.EDITION_POPUP.OPEN_PRODUCTS_POPUP')}} {{::getI18NText…" at bounding box center [331, 61] width 297 height 6
paste input "DA1610E0"
click at [269, 62] on input "DA1610E0" at bounding box center [326, 61] width 287 height 6
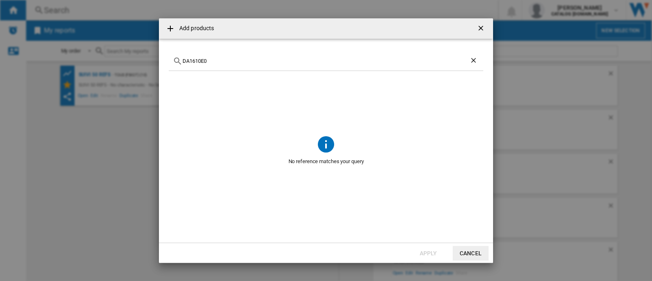
paste input "T8720C"
click at [289, 63] on input "DT8720C0" at bounding box center [326, 61] width 287 height 6
paste input "FV9851"
click at [256, 60] on input "FV9851C0" at bounding box center [326, 61] width 287 height 6
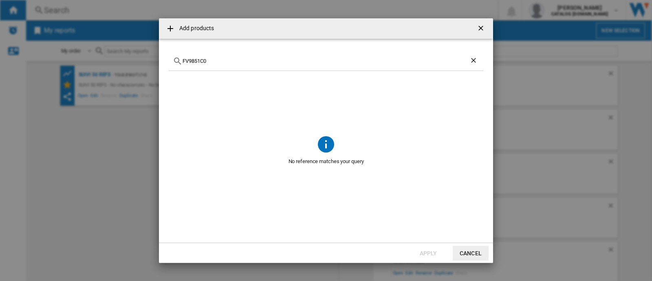
click at [256, 60] on input "FV9851C0" at bounding box center [326, 61] width 287 height 6
paste input "GV9920"
click at [267, 57] on div "GV9920C0" at bounding box center [326, 61] width 315 height 19
click at [264, 61] on input "GV9920C0" at bounding box center [326, 61] width 287 height 6
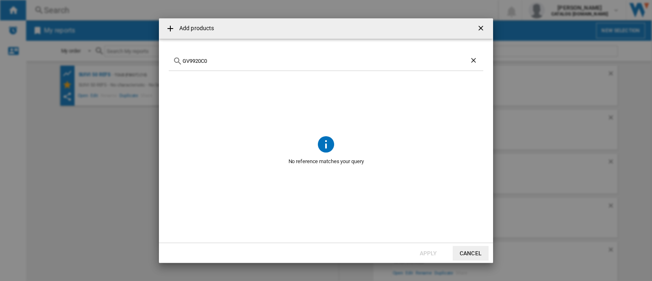
click at [264, 61] on input "GV9920C0" at bounding box center [326, 61] width 287 height 6
paste input "Z2271E"
click at [277, 63] on input "GZ2271E0" at bounding box center [326, 61] width 287 height 6
paste input "5735"
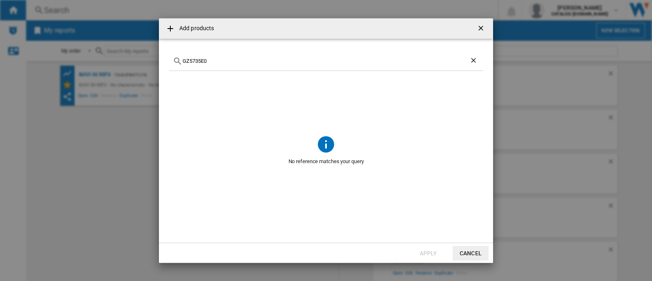
click at [294, 56] on div "GZ5735E0" at bounding box center [326, 61] width 315 height 19
click at [294, 61] on input "GZ5735E0" at bounding box center [326, 61] width 287 height 6
paste input "HY9430"
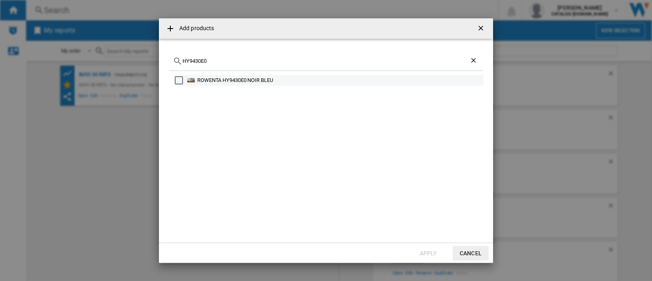
drag, startPoint x: 279, startPoint y: 80, endPoint x: 195, endPoint y: 79, distance: 84.0
click at [195, 79] on div "ROWENTA HY9430E0 NOIR BLEU" at bounding box center [329, 80] width 310 height 11
click at [334, 62] on input "HY9430E0" at bounding box center [326, 61] width 287 height 6
paste input "UB992"
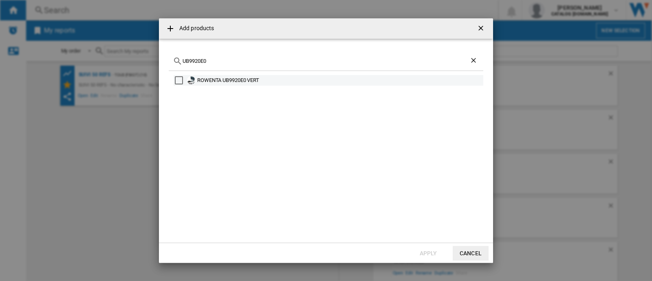
type input "UB9920E0"
click at [179, 79] on div "Select" at bounding box center [179, 80] width 8 height 8
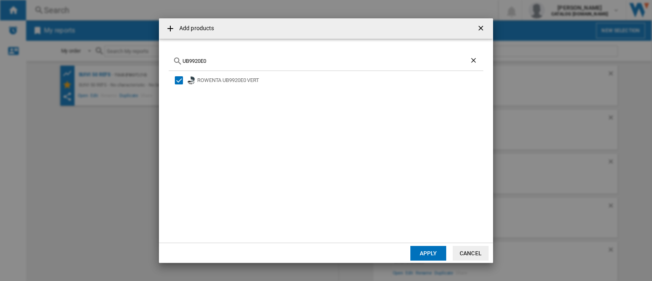
click at [438, 248] on button "Apply" at bounding box center [428, 253] width 36 height 15
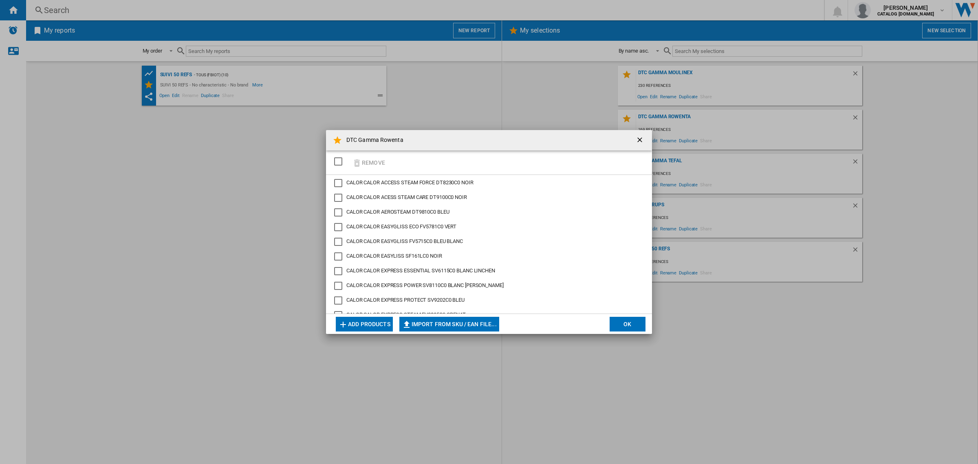
click at [393, 156] on div "Remove" at bounding box center [489, 162] width 326 height 24
click at [365, 317] on button "Add products" at bounding box center [364, 324] width 57 height 15
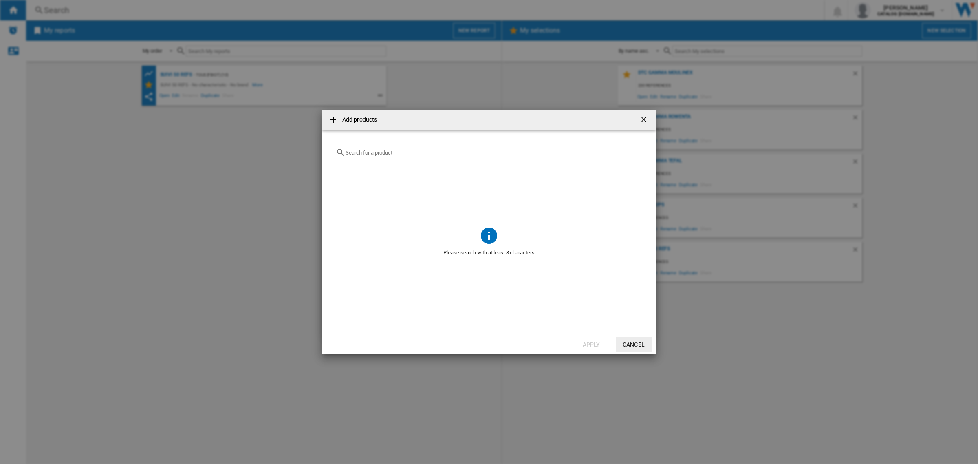
click at [400, 159] on div "{{getI18NText('SELECTIONS.EDITION_POPUP.OPEN_PRODUCTS_POPUP')}} {{::getI18NText…" at bounding box center [489, 152] width 315 height 19
click at [402, 155] on input "{{getI18NText('SELECTIONS.EDITION_POPUP.OPEN_PRODUCTS_POPUP')}} {{::getI18NText…" at bounding box center [494, 153] width 297 height 6
paste input "HY9430E0"
type input "HY9430E0"
drag, startPoint x: 452, startPoint y: 172, endPoint x: 360, endPoint y: 172, distance: 91.7
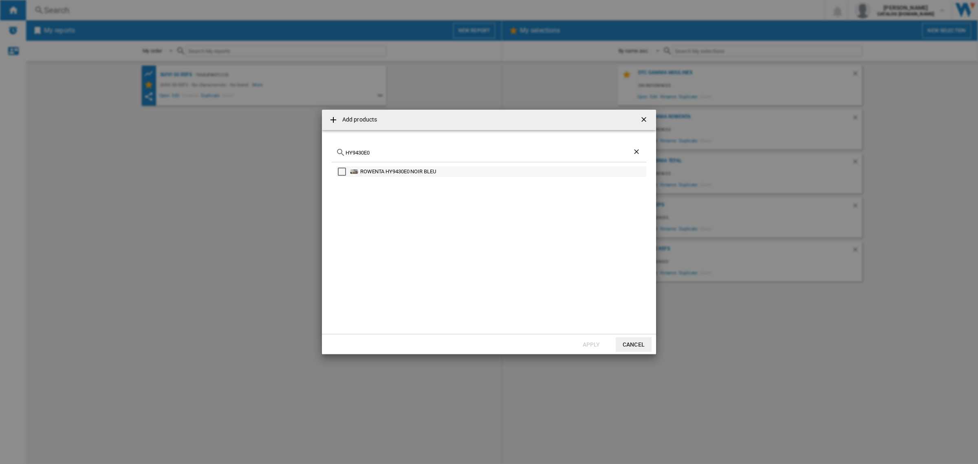
click at [360, 172] on div "ROWENTA HY9430E0 NOIR BLEU" at bounding box center [502, 172] width 285 height 8
click at [591, 340] on button "Apply" at bounding box center [592, 344] width 36 height 15
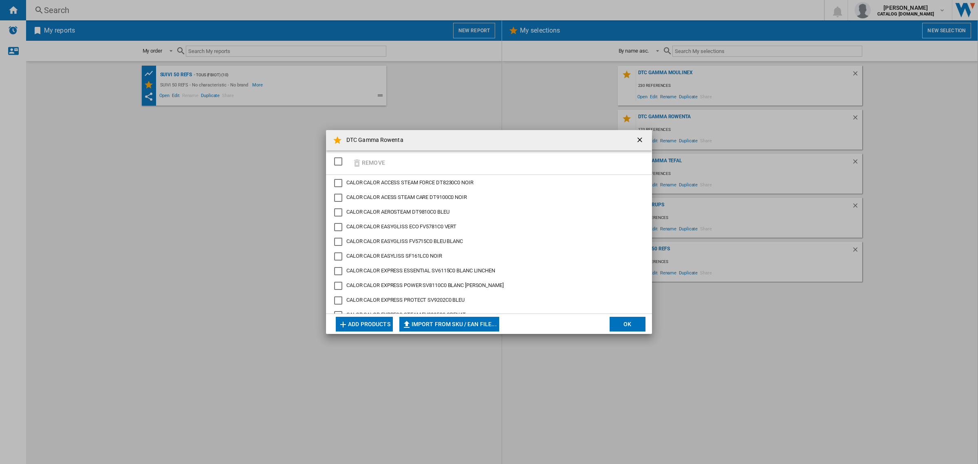
click at [363, 321] on button "Add products" at bounding box center [364, 324] width 57 height 15
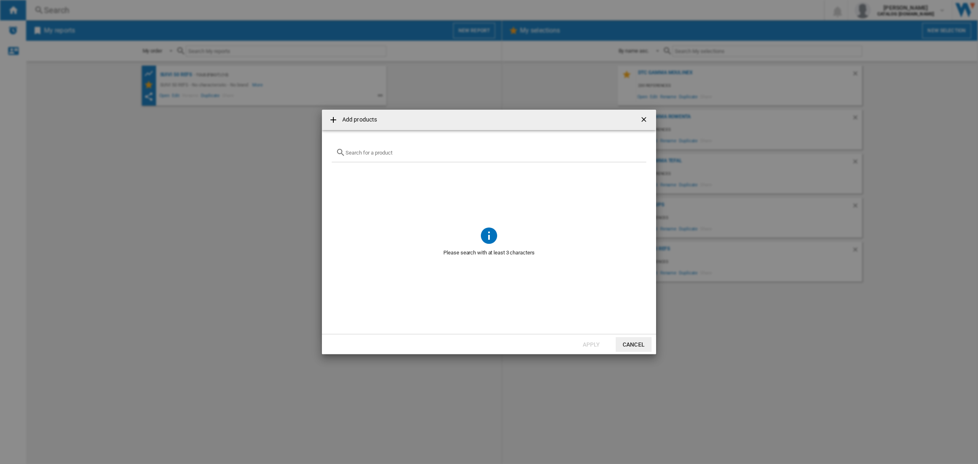
click at [413, 154] on input "{{getI18NText('SELECTIONS.EDITION_POPUP.OPEN_PRODUCTS_POPUP')}} {{::getI18NText…" at bounding box center [494, 153] width 297 height 6
paste input "IN3020F0"
type input "IN3020F0"
drag, startPoint x: 447, startPoint y: 170, endPoint x: 358, endPoint y: 170, distance: 89.3
click at [358, 170] on div "ROWENTA IN3020F0 GRIS BLEU" at bounding box center [492, 171] width 310 height 11
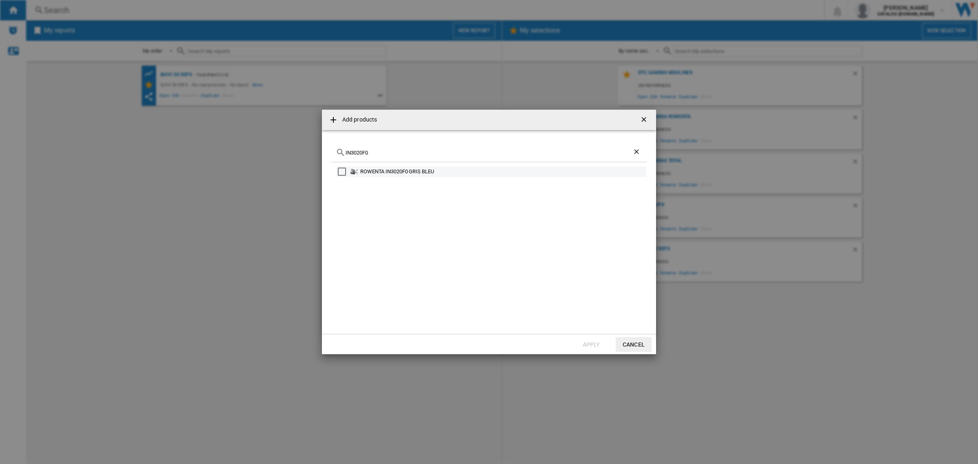
click at [412, 172] on div "ROWENTA IN3020F0 GRIS BLEU" at bounding box center [502, 172] width 285 height 8
click at [582, 342] on button "Apply" at bounding box center [592, 344] width 36 height 15
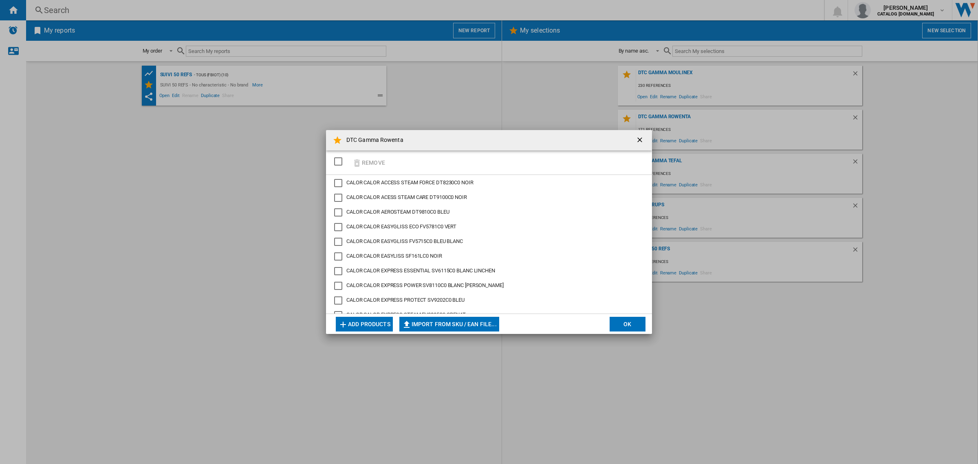
click at [368, 325] on button "Add products" at bounding box center [364, 324] width 57 height 15
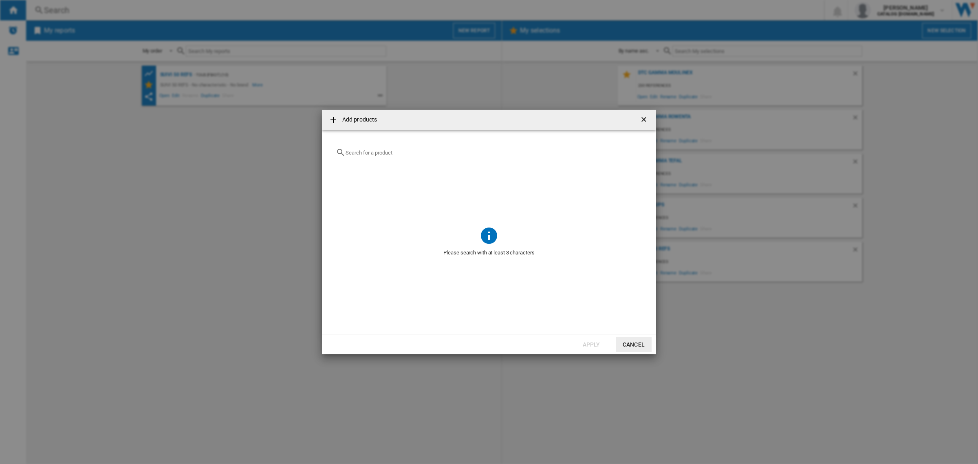
click at [421, 152] on input "{{getI18NText('SELECTIONS.EDITION_POPUP.OPEN_PRODUCTS_POPUP')}} {{::getI18NText…" at bounding box center [494, 153] width 297 height 6
paste input "JA8001E0"
click at [371, 151] on input "JA8001E0" at bounding box center [489, 153] width 287 height 6
paste input "QT1811C"
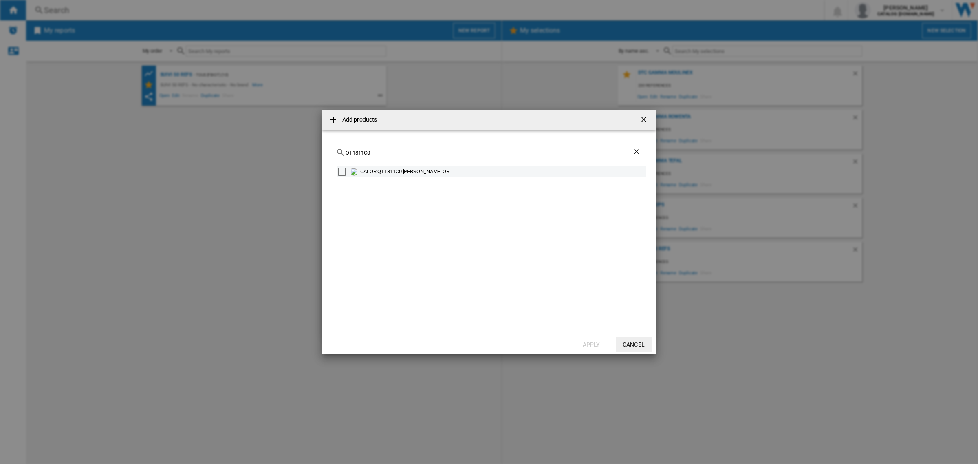
type input "QT1811C0"
drag, startPoint x: 449, startPoint y: 168, endPoint x: 356, endPoint y: 172, distance: 93.4
click at [356, 172] on div "CALOR QT1811C0 [PERSON_NAME] OR" at bounding box center [492, 171] width 310 height 11
click at [340, 171] on div "Select" at bounding box center [342, 172] width 8 height 8
click at [594, 346] on button "Apply" at bounding box center [592, 344] width 36 height 15
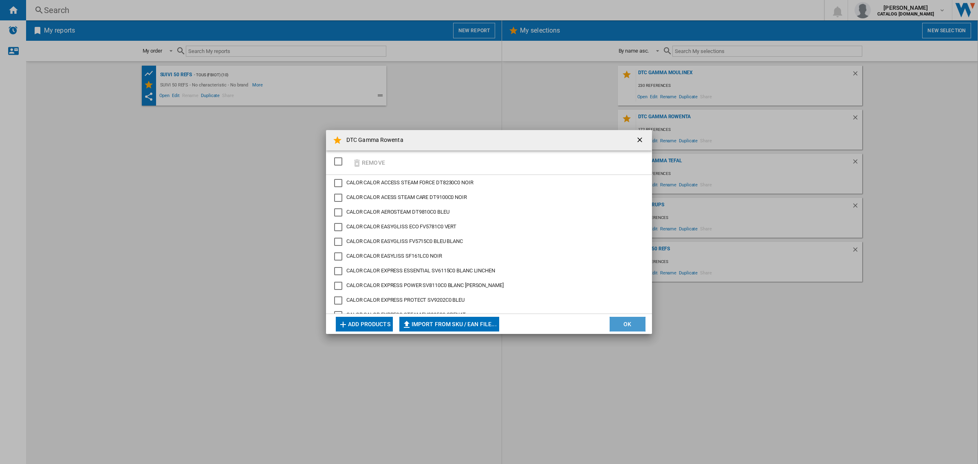
click at [622, 323] on button "OK" at bounding box center [628, 324] width 36 height 15
